Goal: Check status: Check status

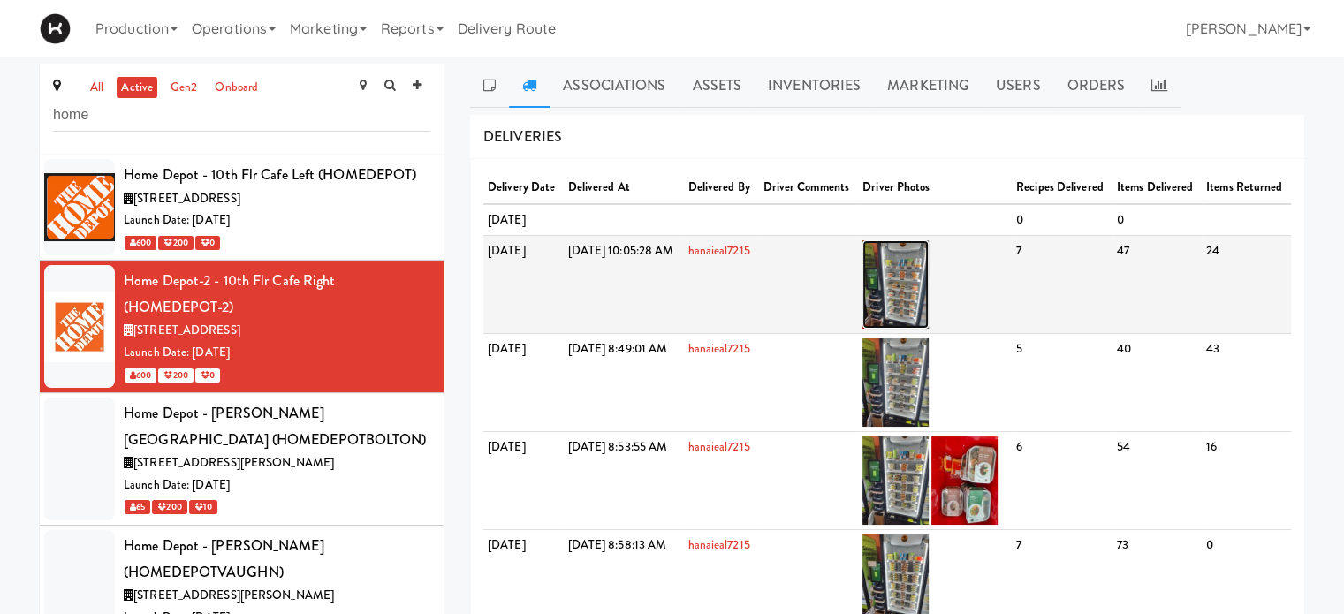
click at [929, 329] on img at bounding box center [896, 284] width 66 height 88
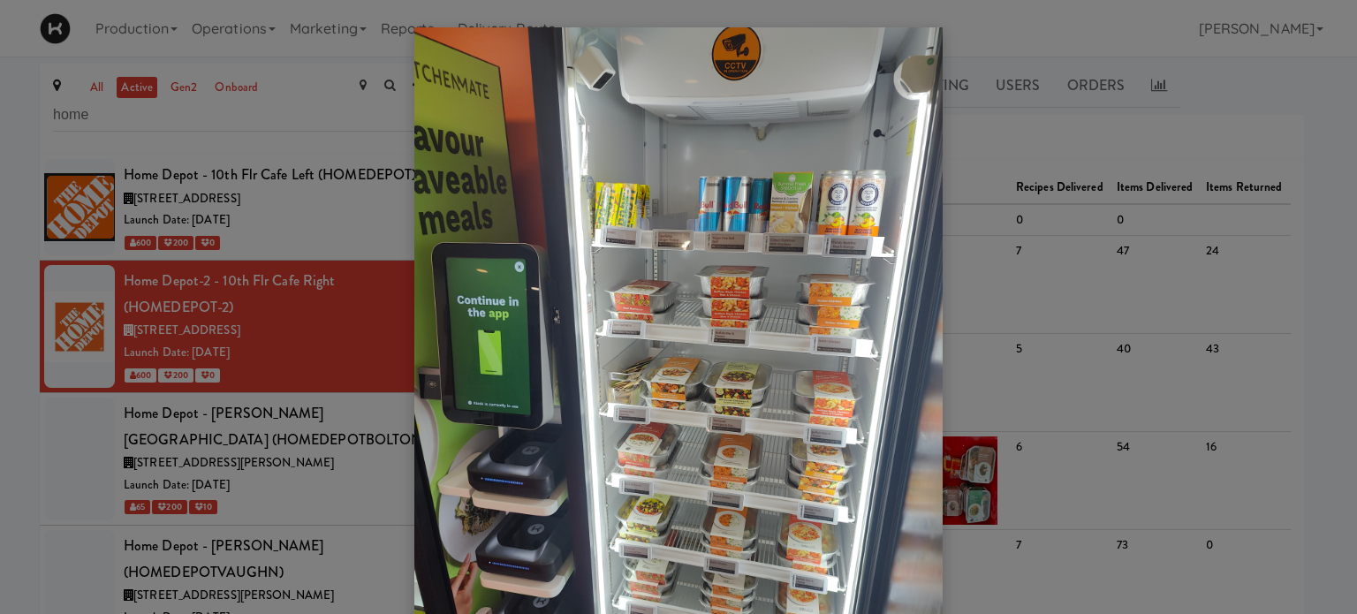
click at [842, 351] on img at bounding box center [678, 378] width 528 height 703
click at [1053, 124] on div at bounding box center [678, 307] width 1357 height 614
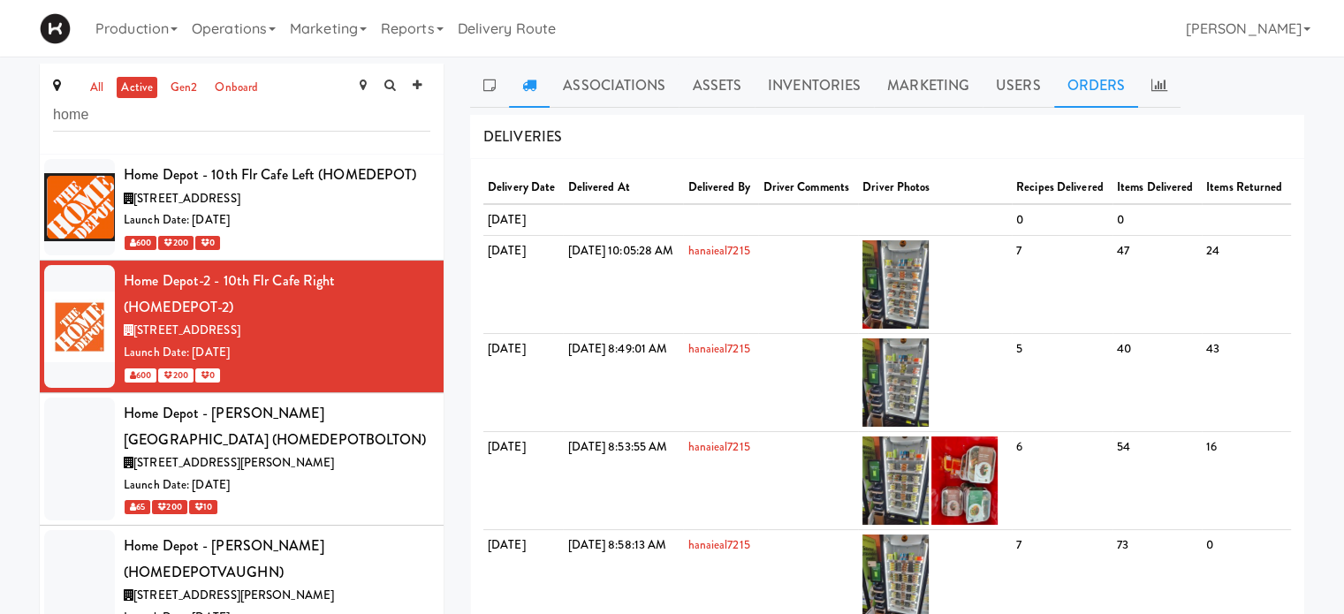
click at [1104, 91] on link "Orders" at bounding box center [1096, 86] width 85 height 44
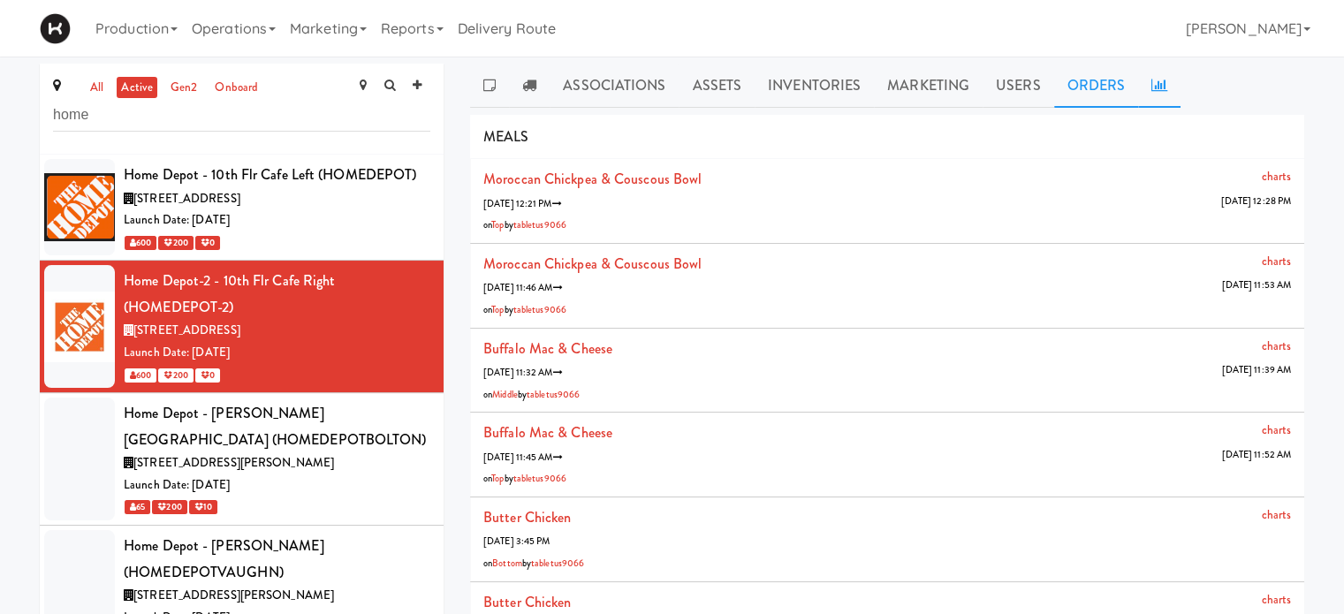
click at [1148, 95] on link at bounding box center [1159, 86] width 42 height 44
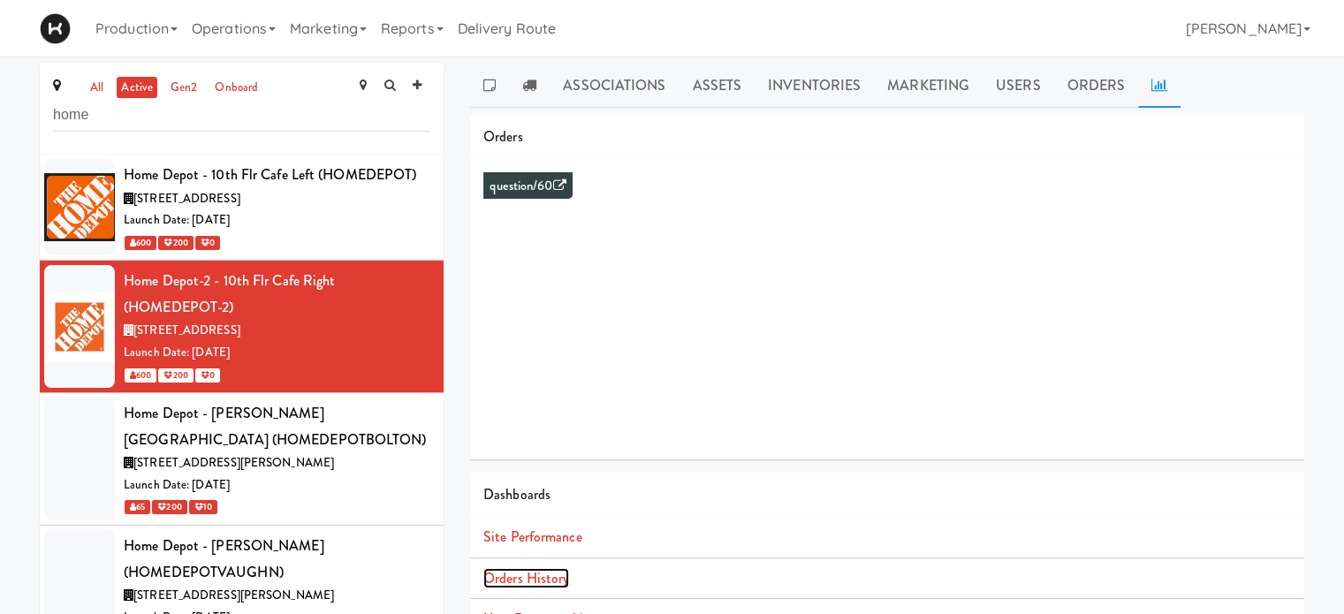
click at [541, 586] on link "Orders History" at bounding box center [526, 578] width 86 height 20
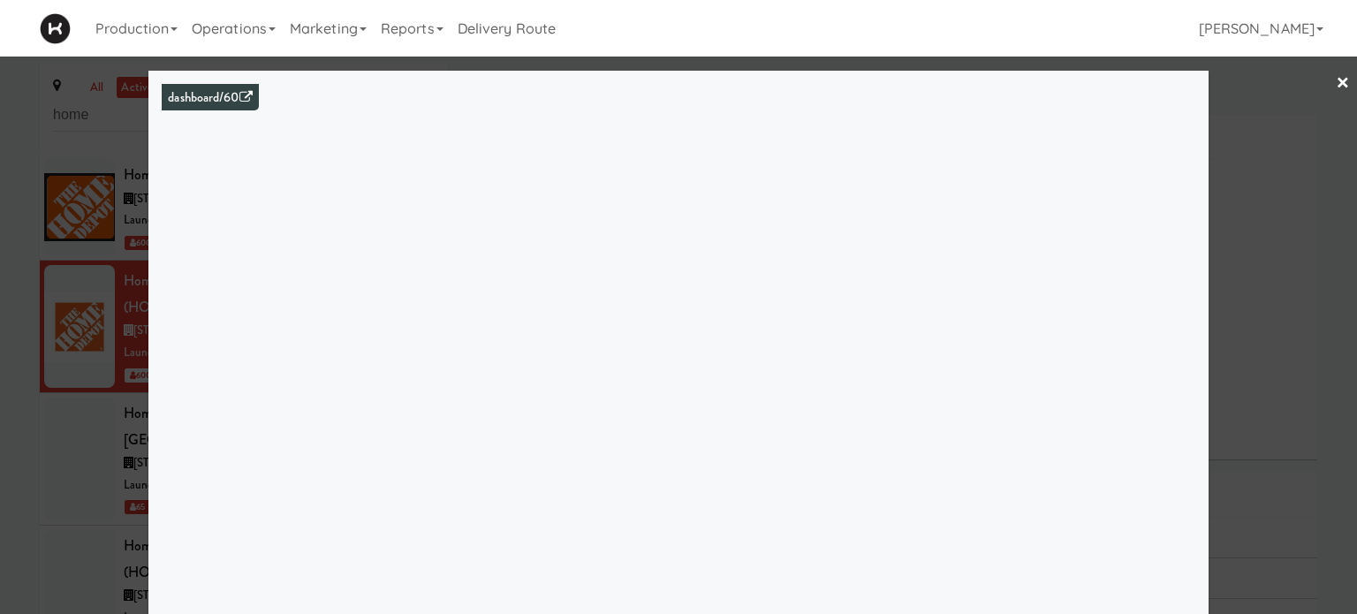
click at [1286, 139] on div at bounding box center [678, 307] width 1357 height 614
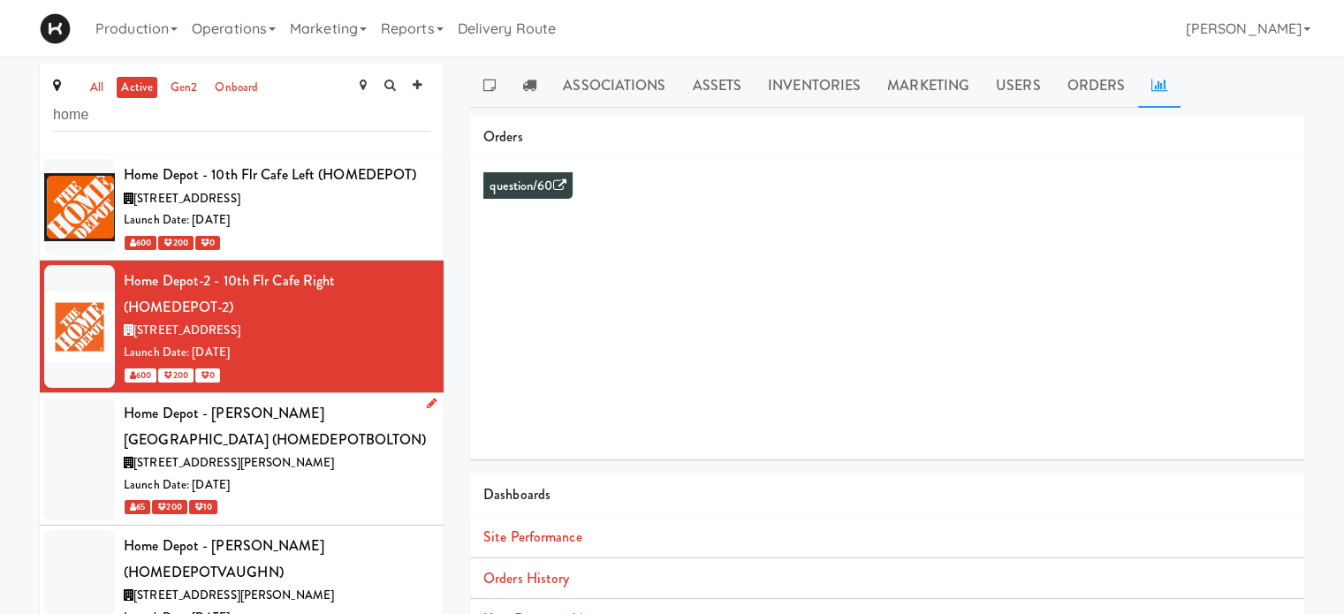
click at [370, 452] on div "[STREET_ADDRESS][PERSON_NAME]" at bounding box center [277, 463] width 307 height 22
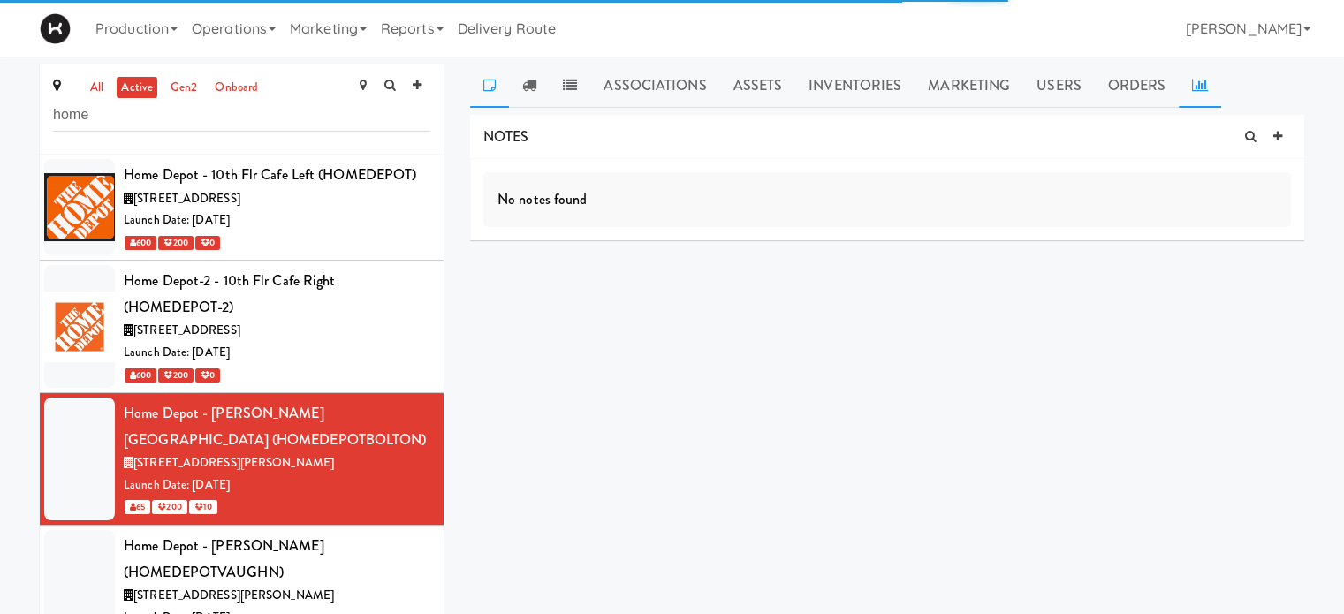
click at [1195, 95] on link at bounding box center [1200, 86] width 42 height 44
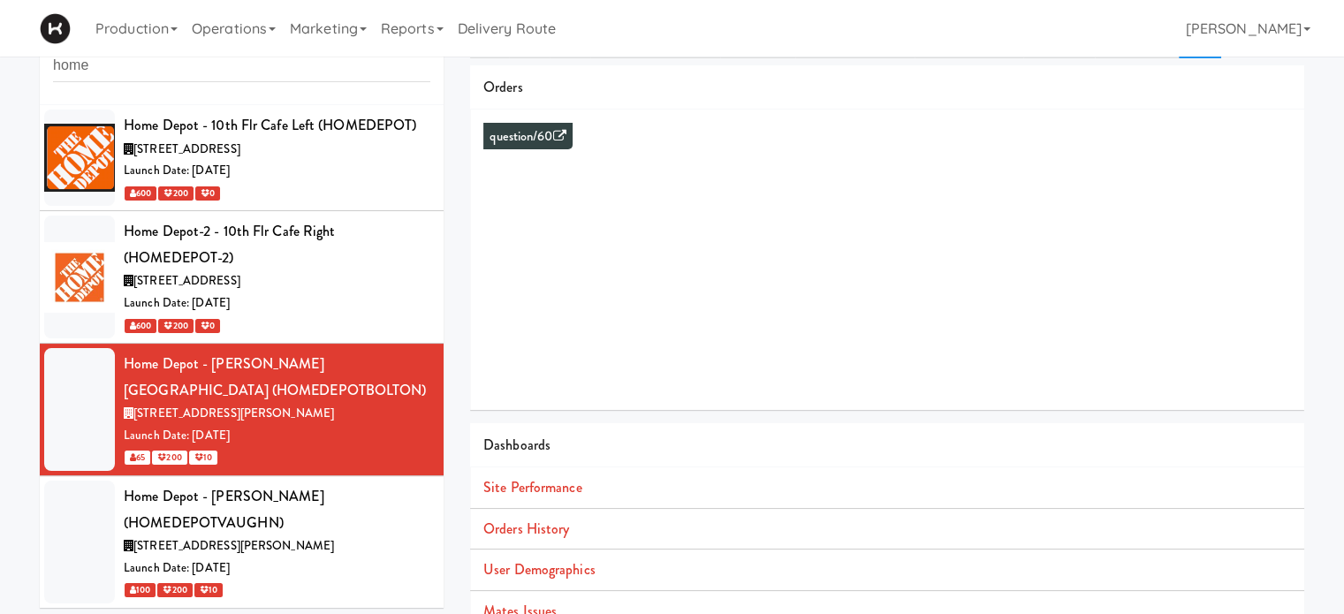
scroll to position [161, 0]
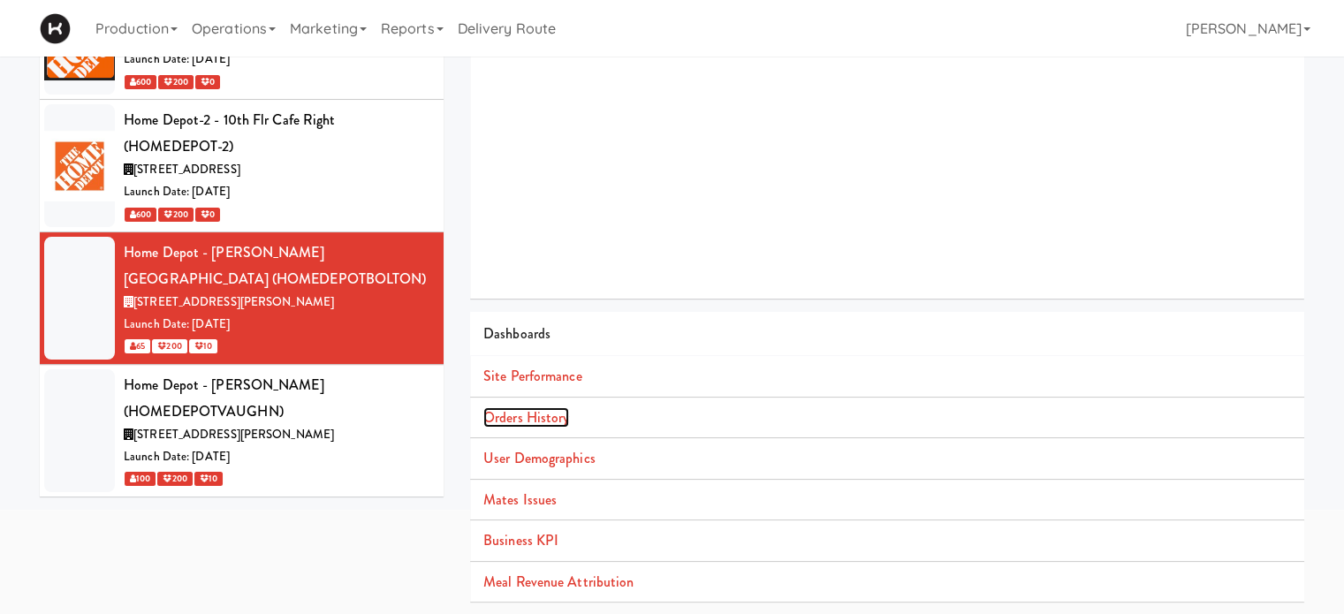
click at [538, 426] on link "Orders History" at bounding box center [526, 417] width 86 height 20
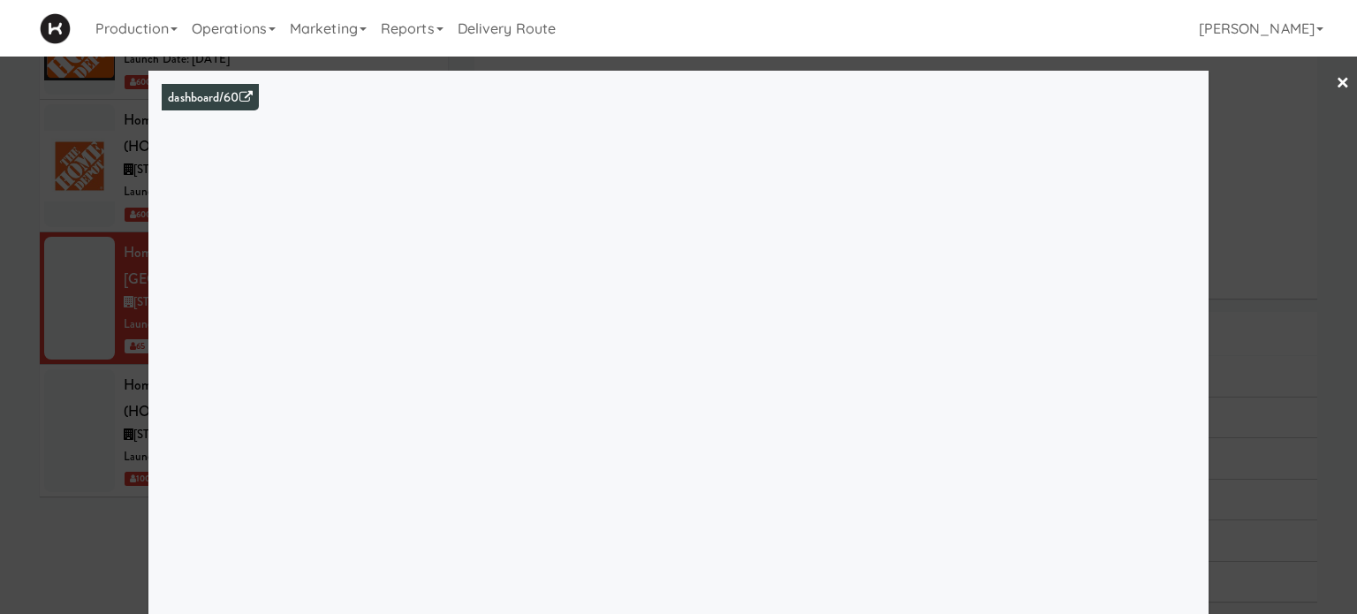
click at [1319, 80] on div at bounding box center [678, 307] width 1357 height 614
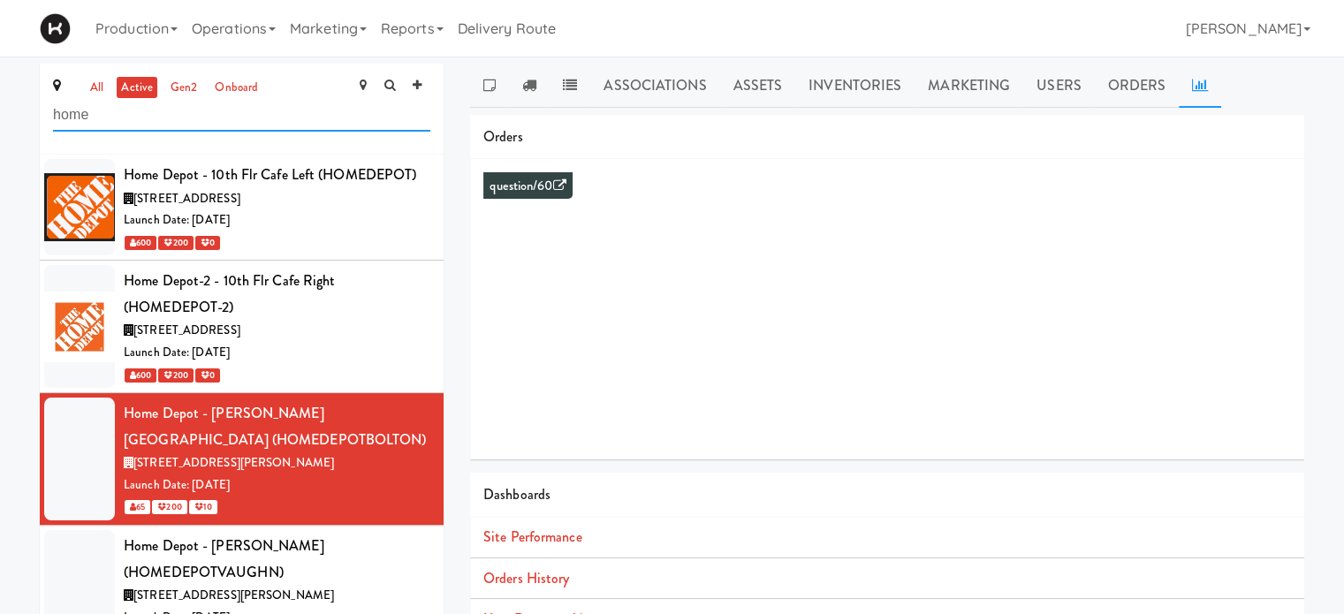
drag, startPoint x: 128, startPoint y: 119, endPoint x: 0, endPoint y: 141, distance: 130.0
click at [0, 141] on div "all active gen2 onboard home Home Depot - 10th Flr Cafe Left (HOMEDEPOT) [STREE…" at bounding box center [672, 420] width 1344 height 712
type input "shn"
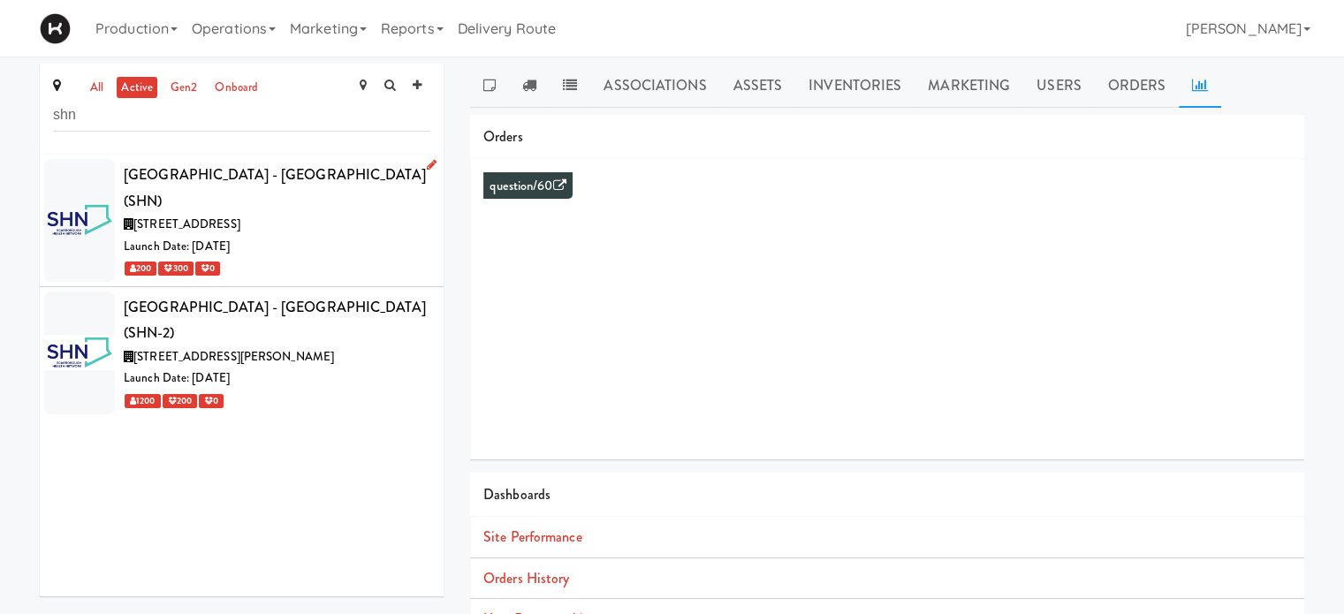
click at [363, 239] on div "Launch Date: [DATE]" at bounding box center [277, 247] width 307 height 22
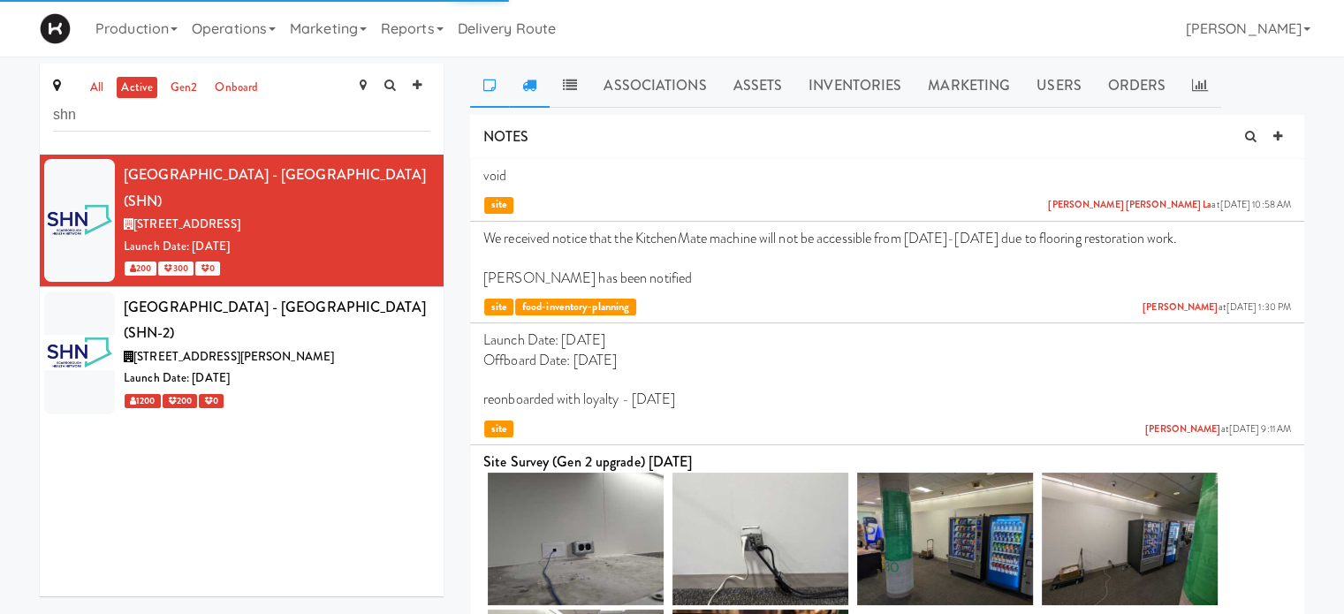
click at [534, 85] on icon at bounding box center [529, 85] width 14 height 14
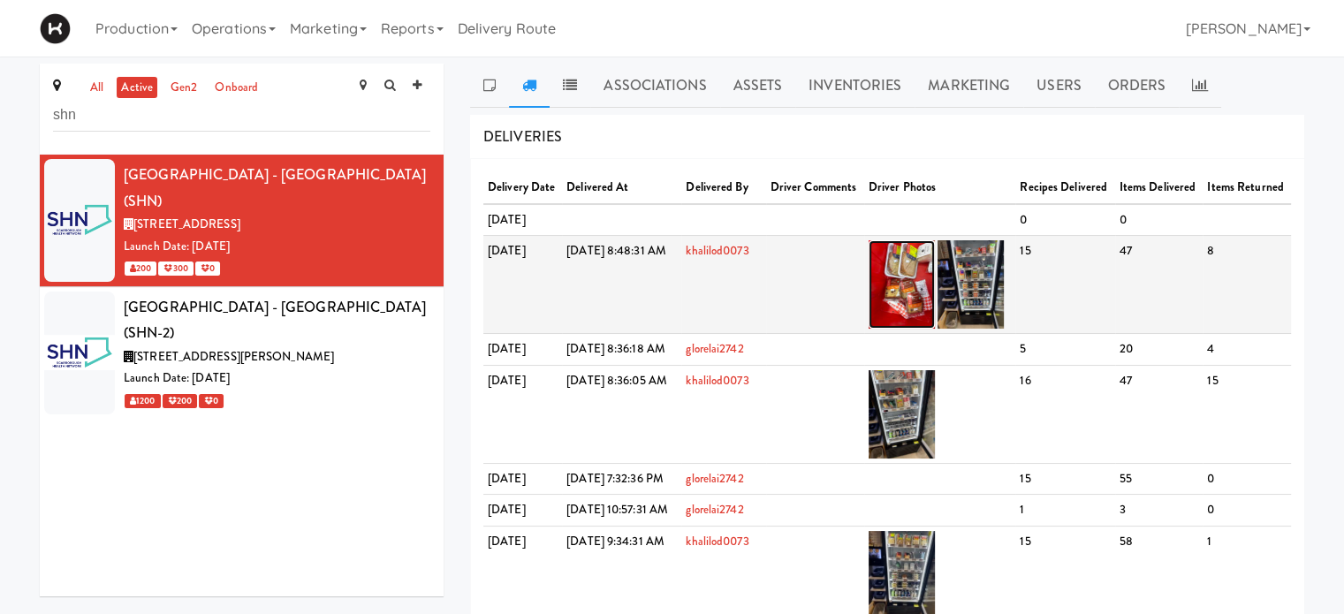
click at [935, 329] on img at bounding box center [902, 284] width 66 height 88
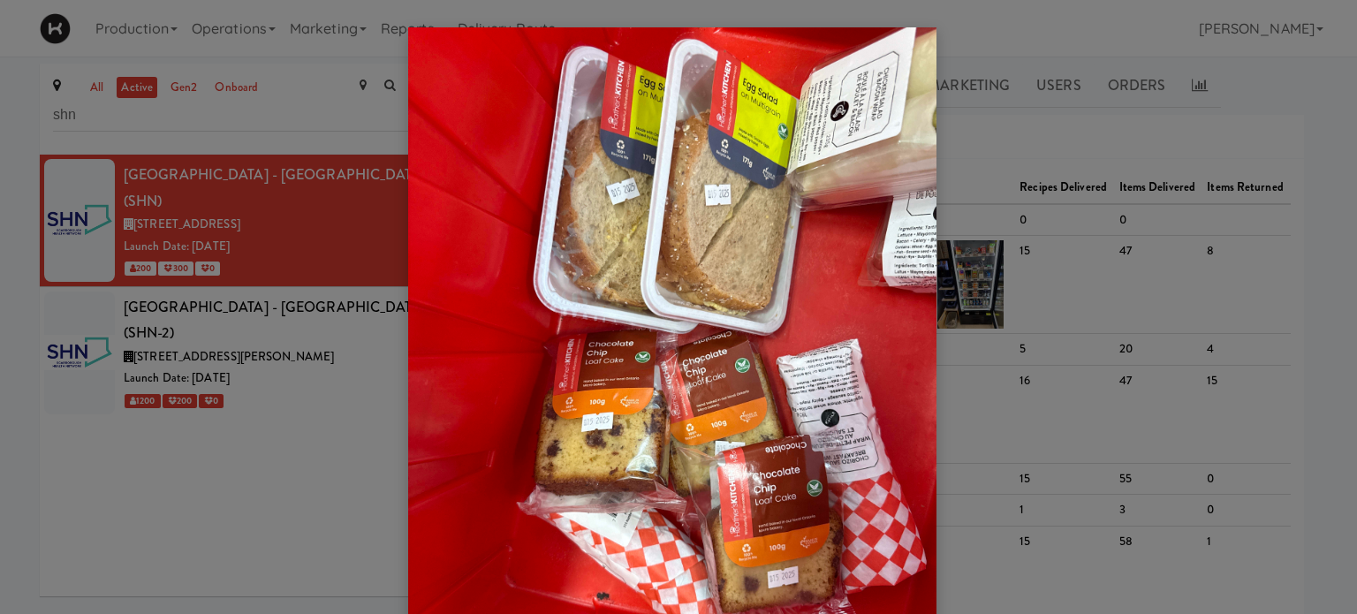
click at [1304, 223] on div at bounding box center [678, 307] width 1357 height 614
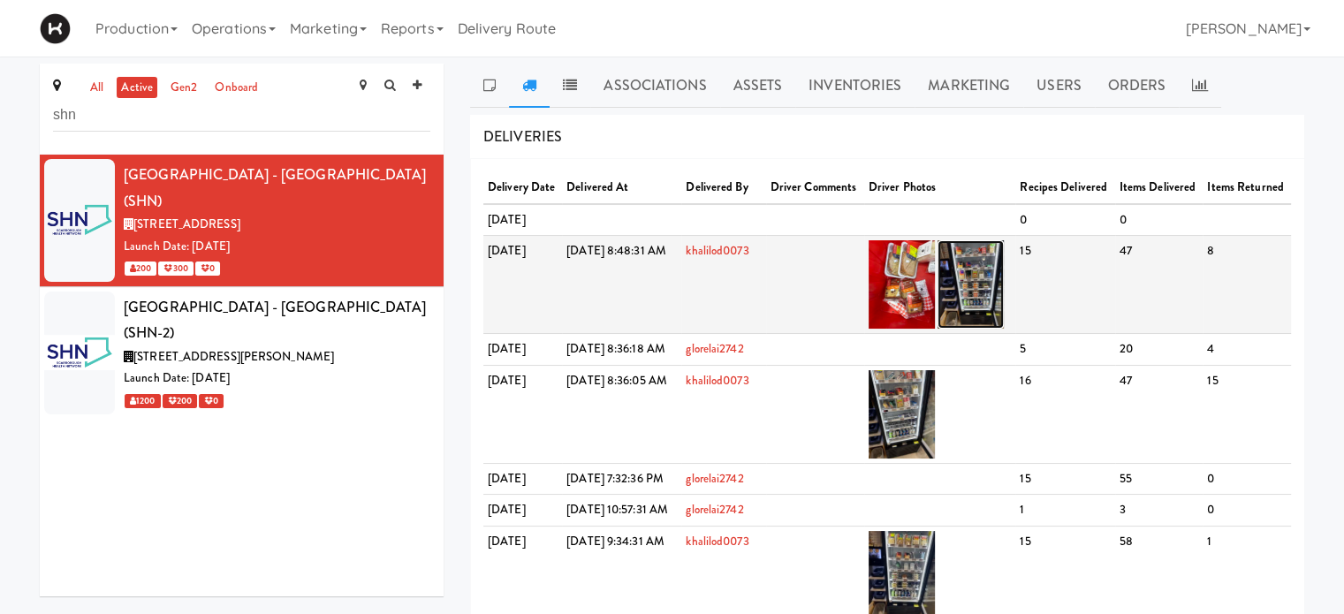
click at [1004, 329] on img at bounding box center [971, 284] width 66 height 88
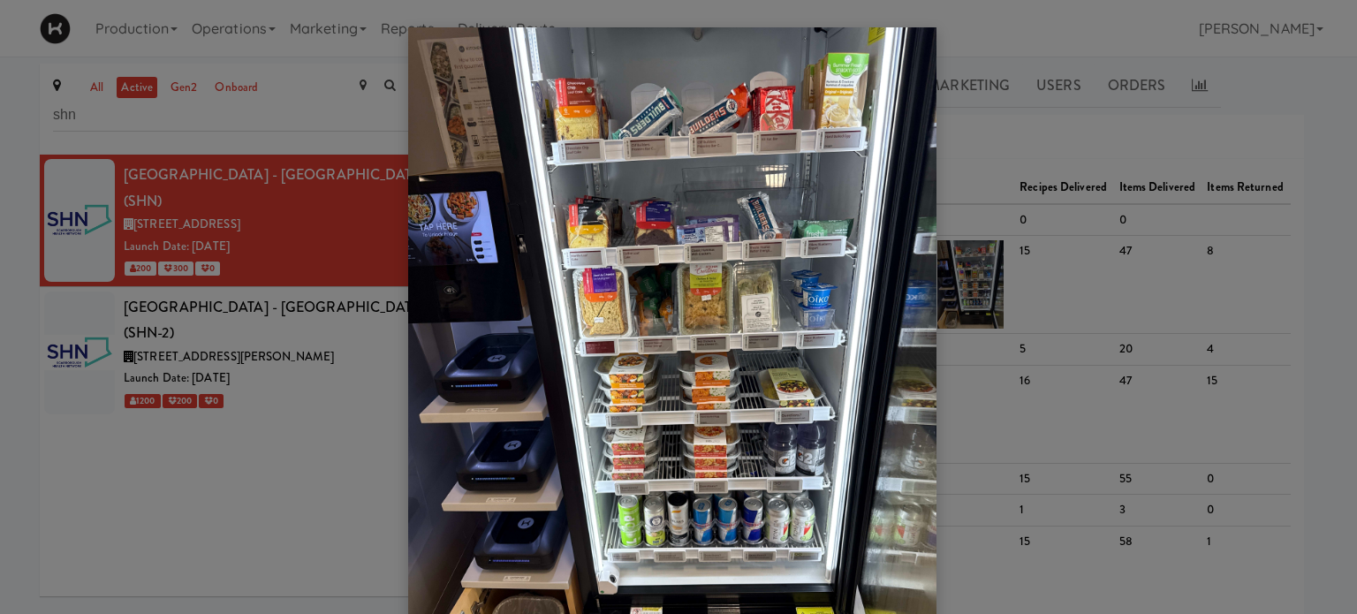
click at [1308, 149] on div at bounding box center [678, 307] width 1357 height 614
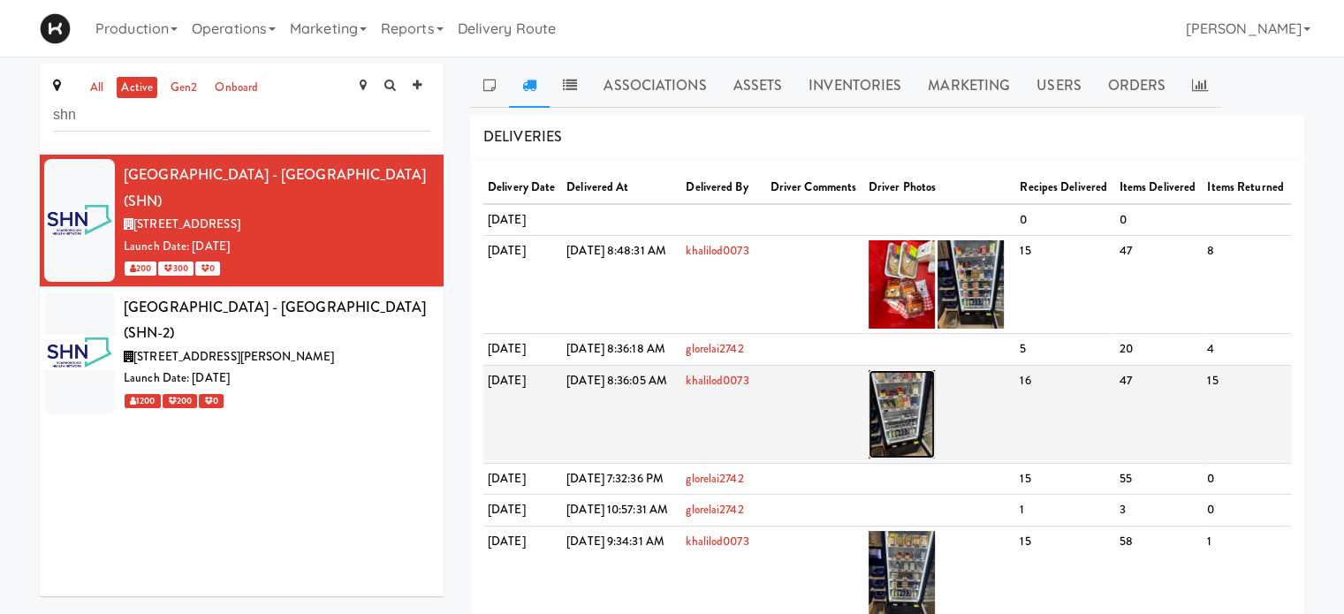
click at [935, 459] on img at bounding box center [902, 414] width 66 height 88
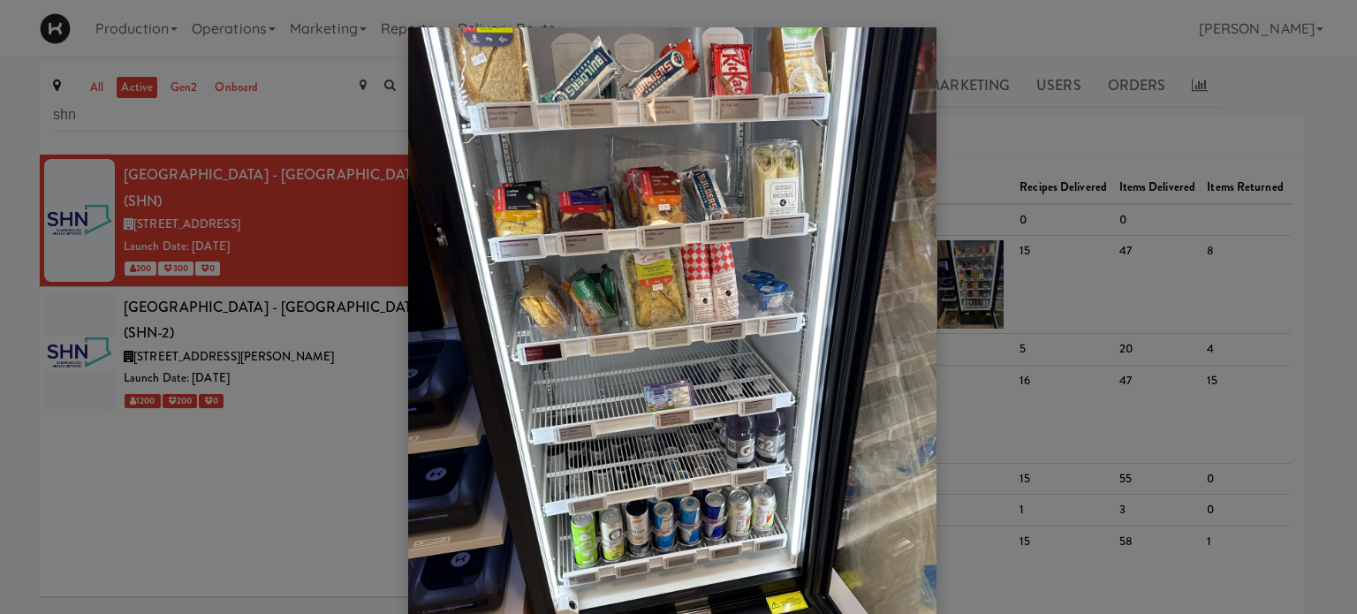
click at [1268, 224] on div at bounding box center [678, 307] width 1357 height 614
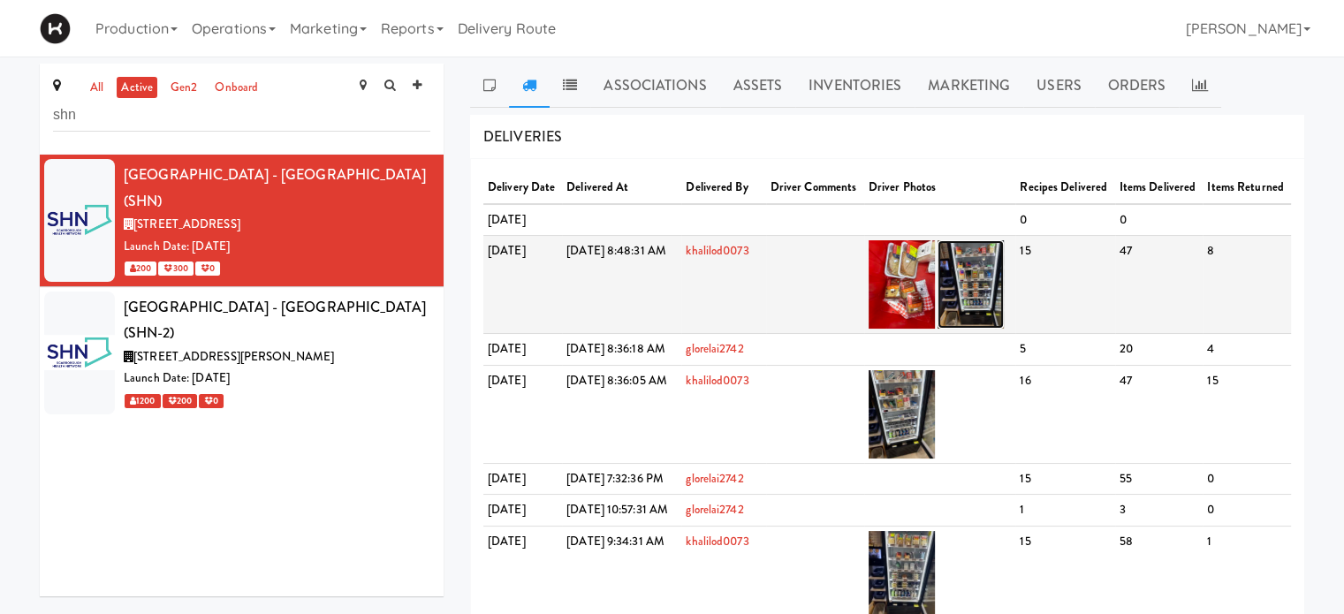
click at [1004, 326] on img at bounding box center [971, 284] width 66 height 88
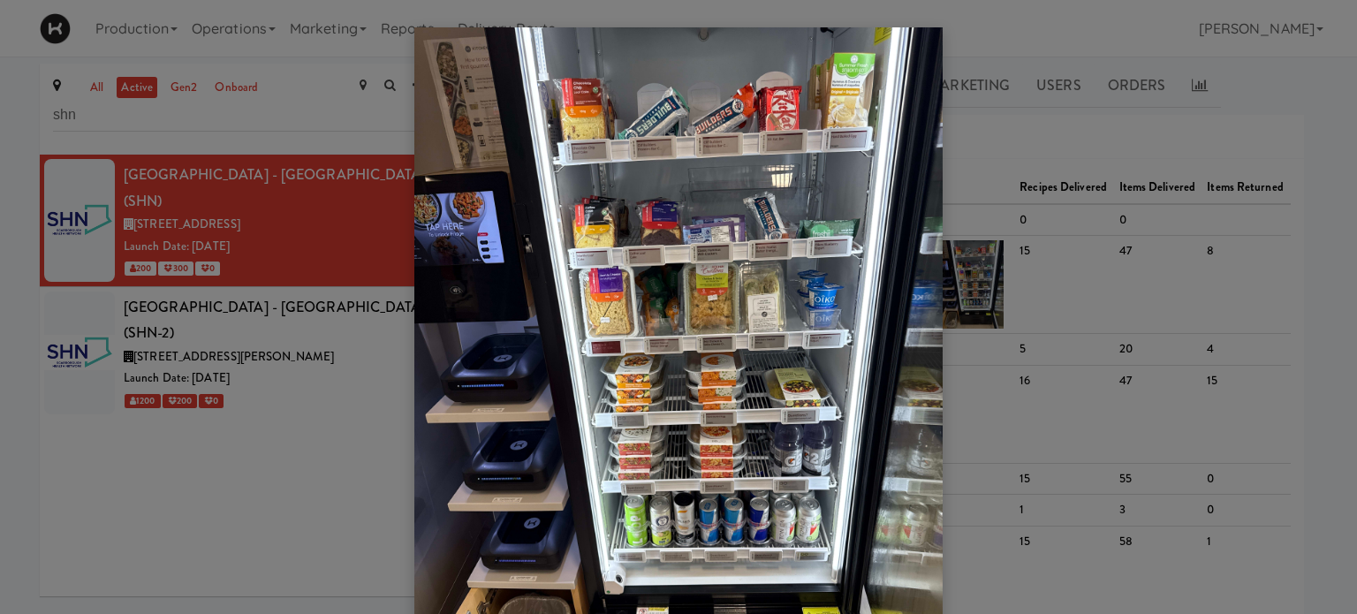
click at [1295, 227] on div at bounding box center [678, 307] width 1357 height 614
